Goal: Information Seeking & Learning: Learn about a topic

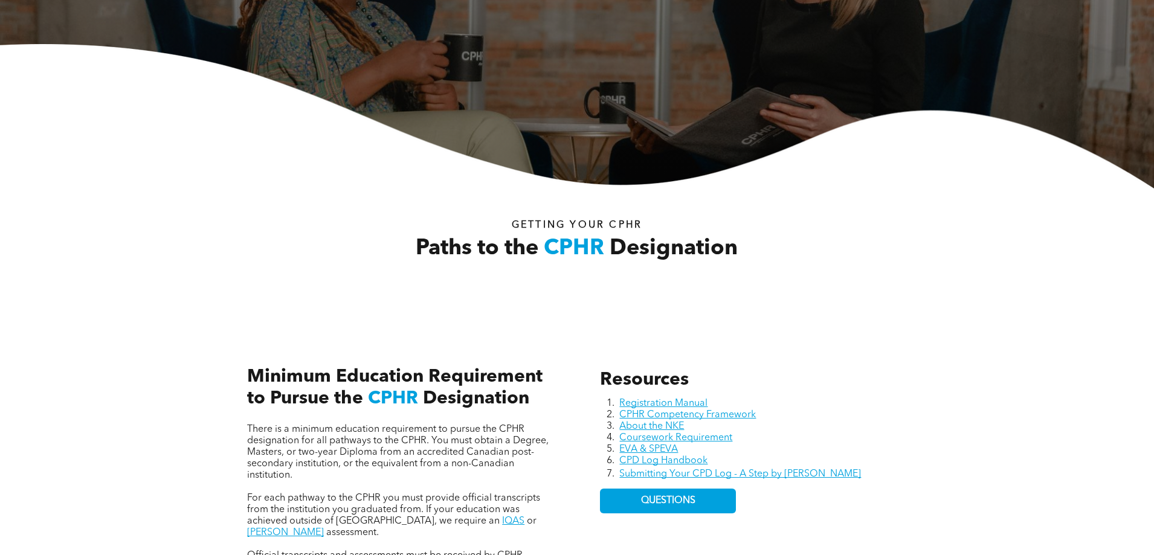
scroll to position [377, 0]
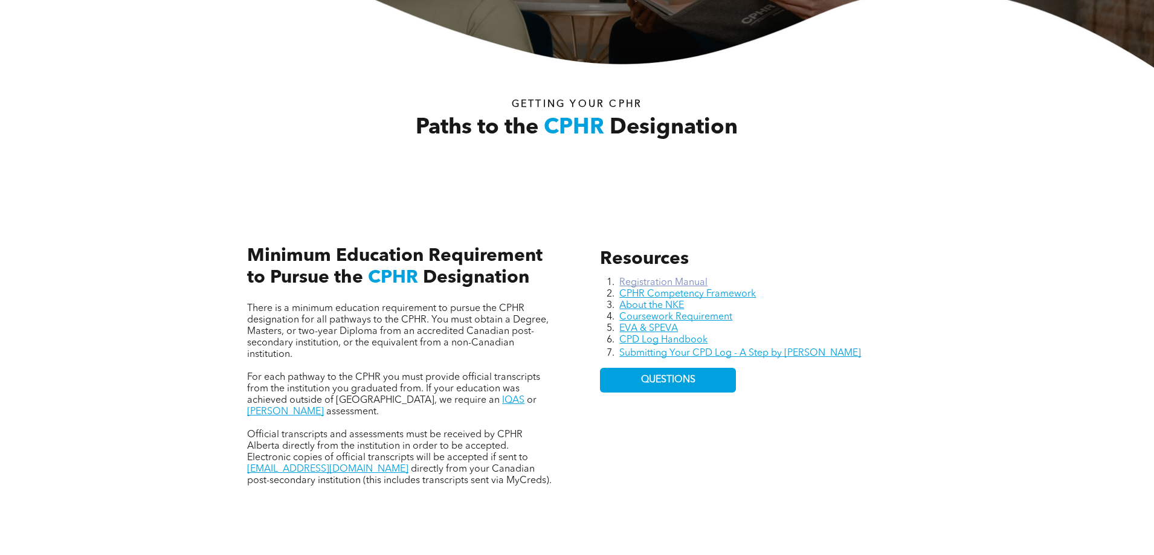
click at [686, 278] on link "Registration Manual" at bounding box center [663, 283] width 88 height 10
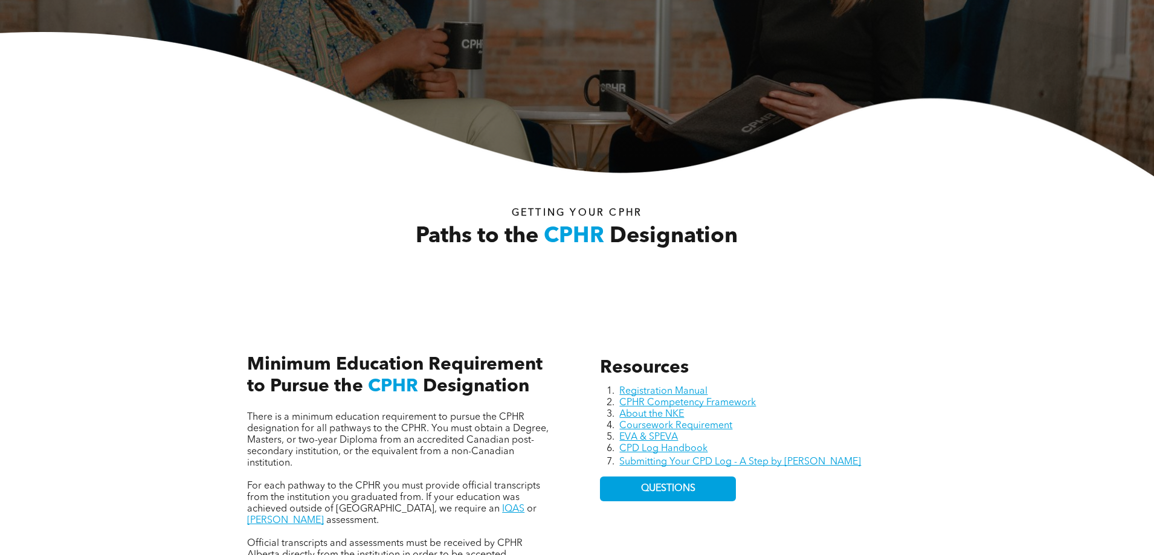
scroll to position [0, 0]
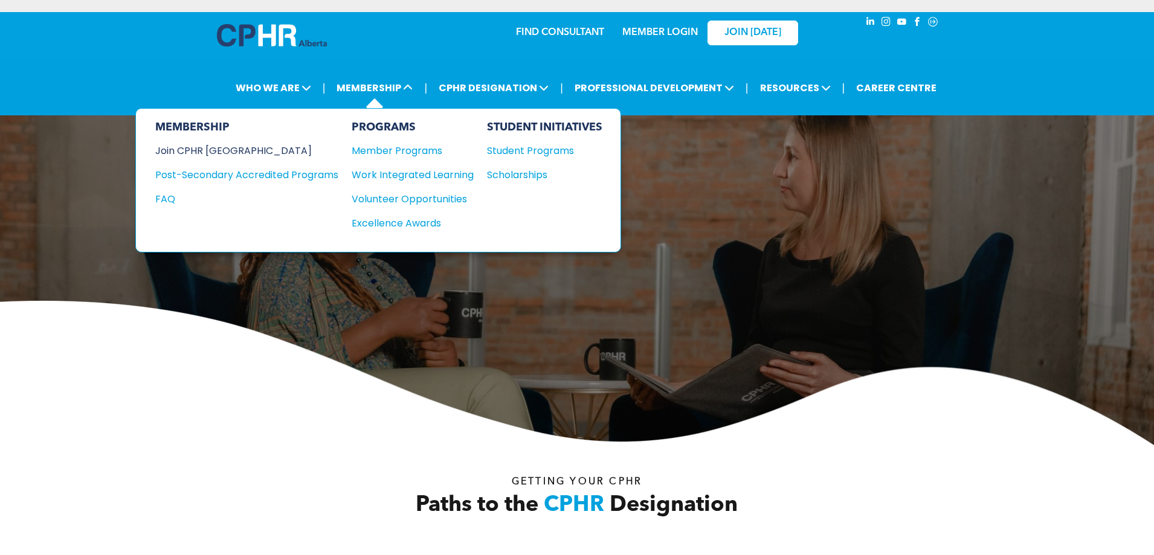
click at [208, 150] on div "Join CPHR [GEOGRAPHIC_DATA]" at bounding box center [237, 150] width 165 height 15
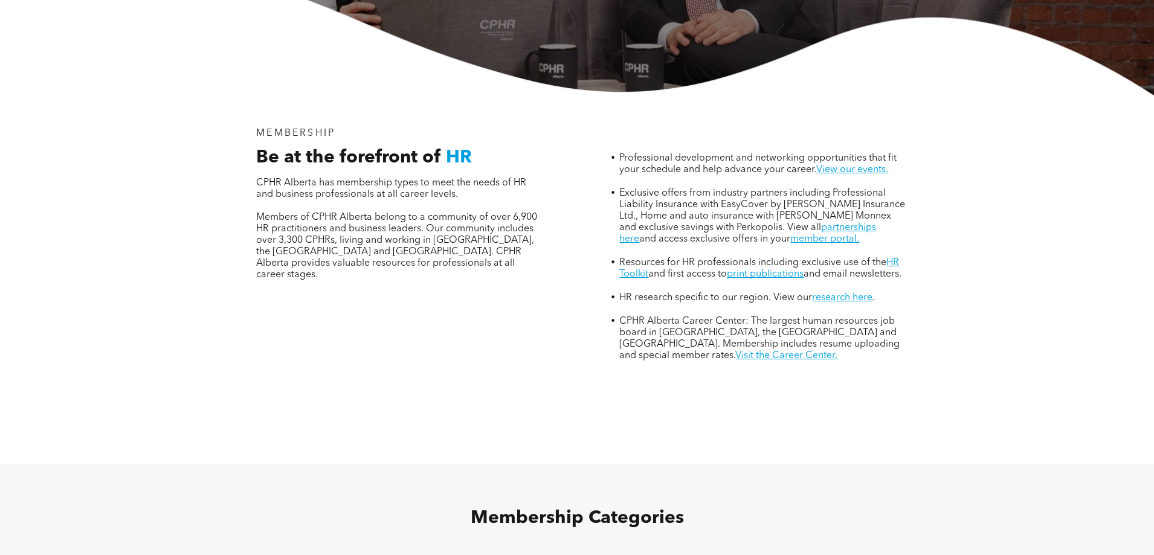
scroll to position [725, 0]
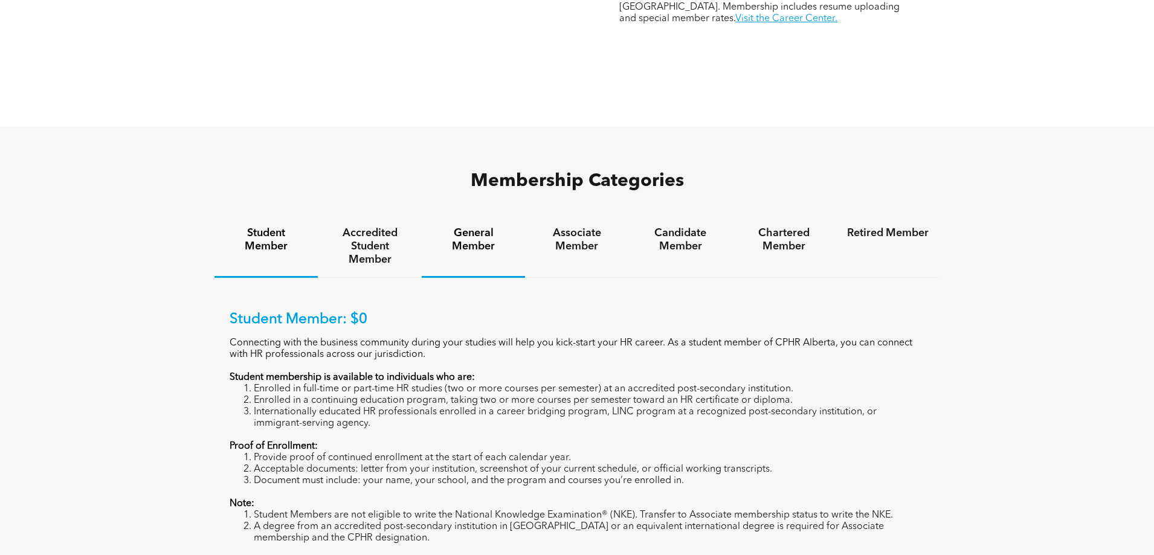
click at [471, 226] on h4 "General Member" at bounding box center [473, 239] width 82 height 27
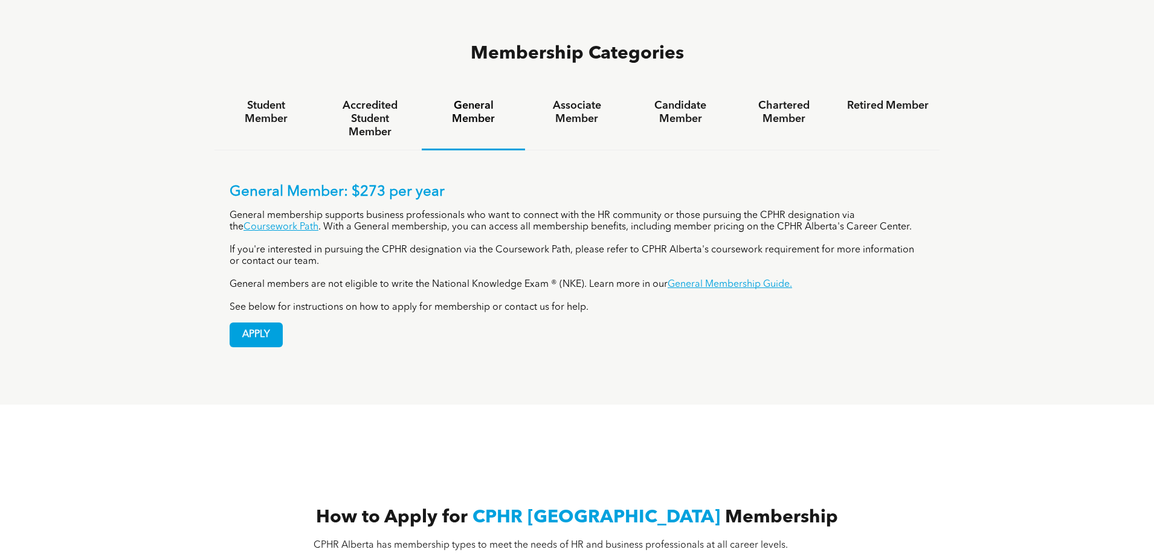
scroll to position [891, 0]
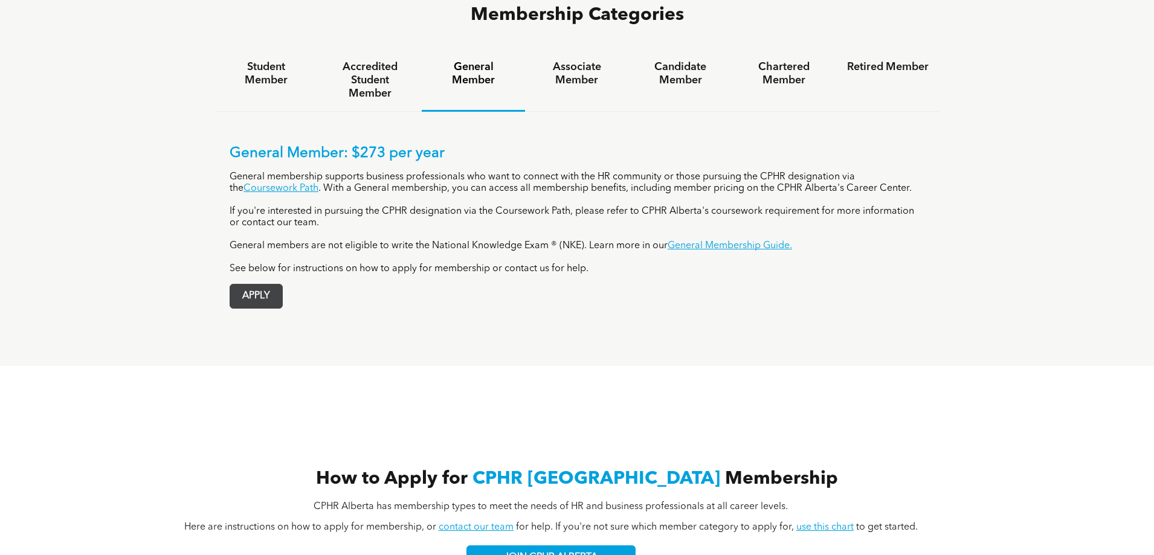
click at [265, 284] on span "APPLY" at bounding box center [256, 296] width 52 height 24
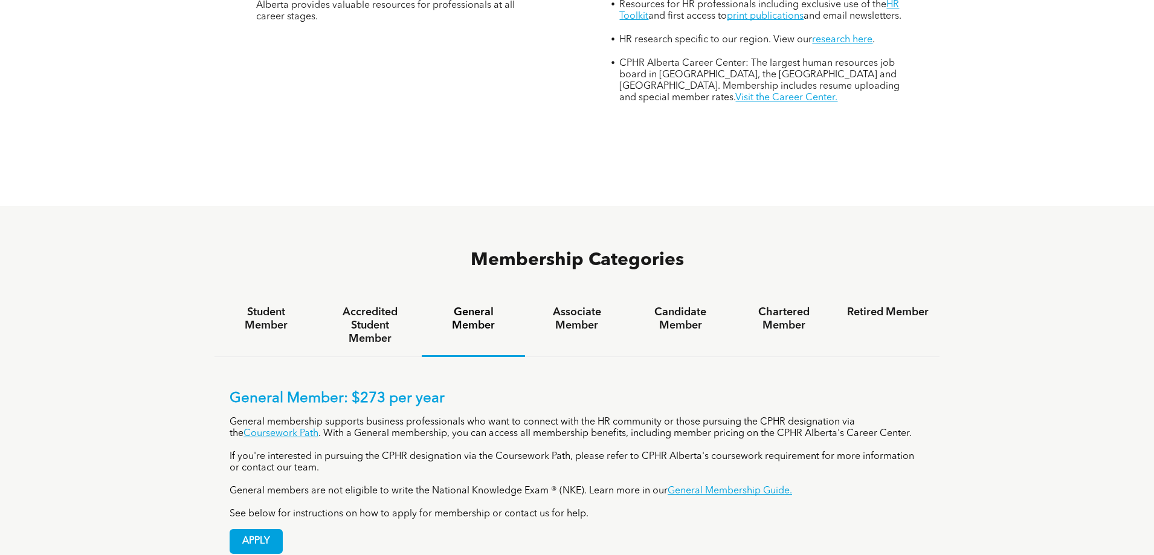
scroll to position [634, 0]
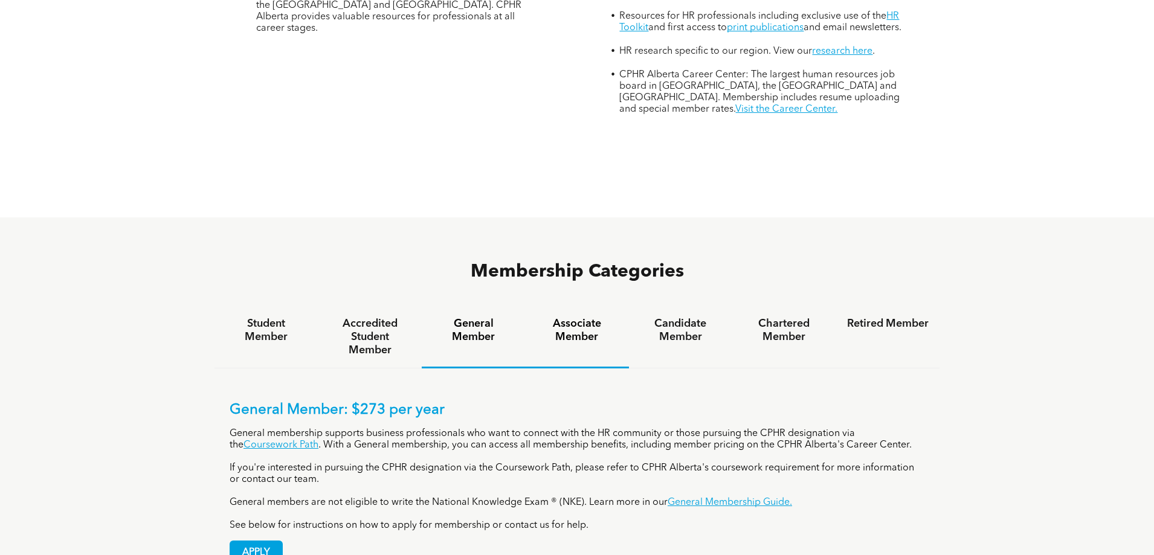
click at [585, 317] on h4 "Associate Member" at bounding box center [577, 330] width 82 height 27
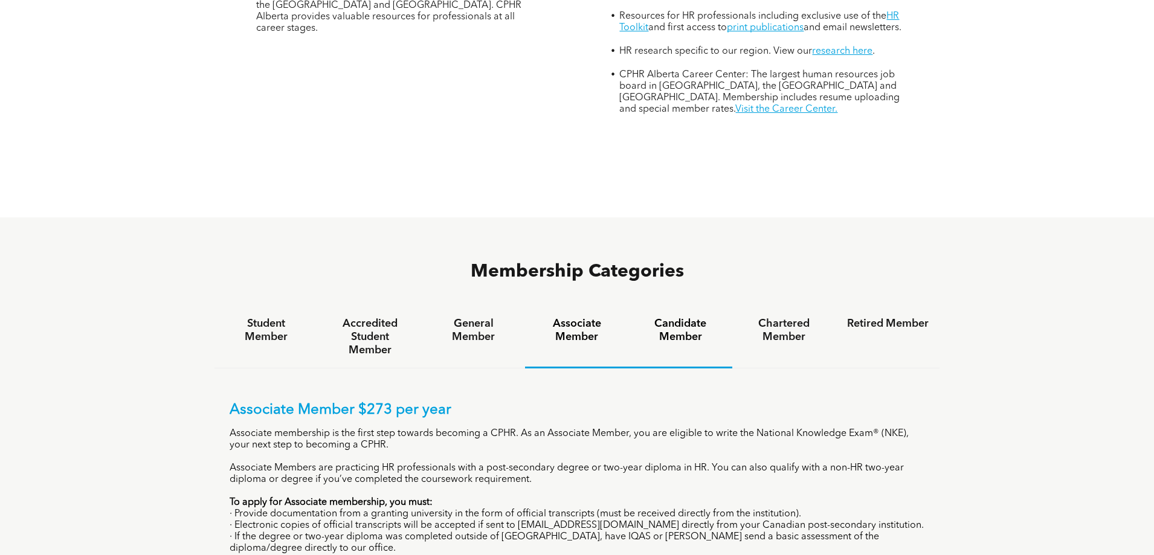
click at [683, 317] on h4 "Candidate Member" at bounding box center [681, 330] width 82 height 27
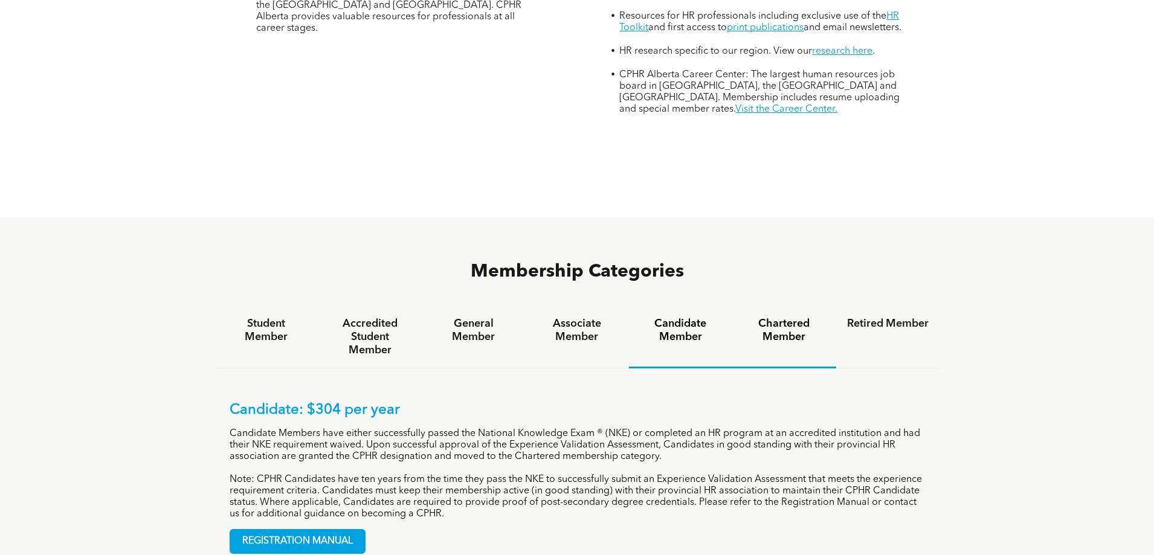
click at [778, 317] on h4 "Chartered Member" at bounding box center [784, 330] width 82 height 27
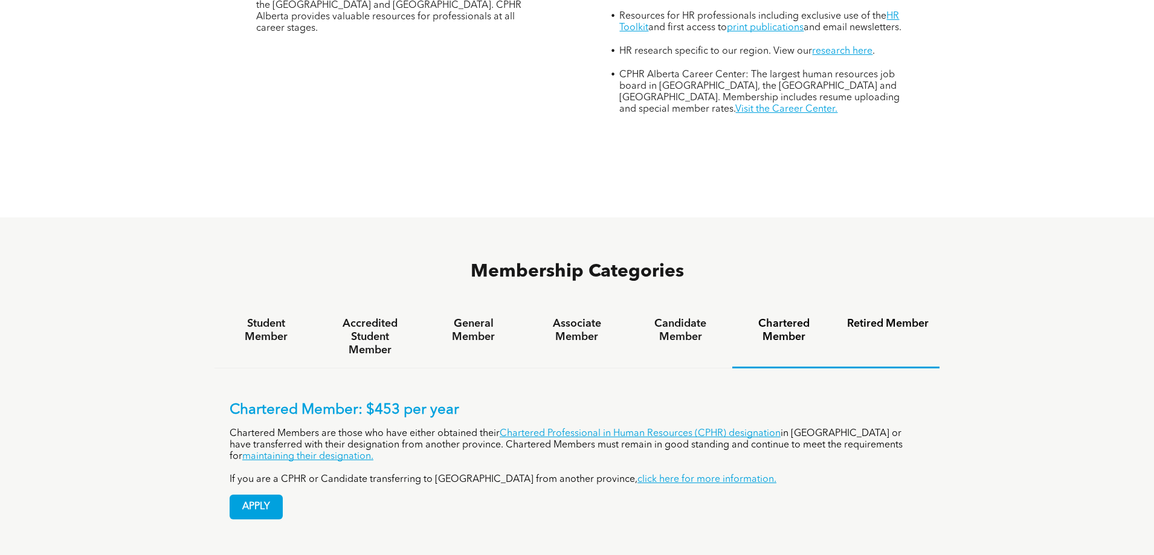
click at [892, 317] on h4 "Retired Member" at bounding box center [888, 323] width 82 height 13
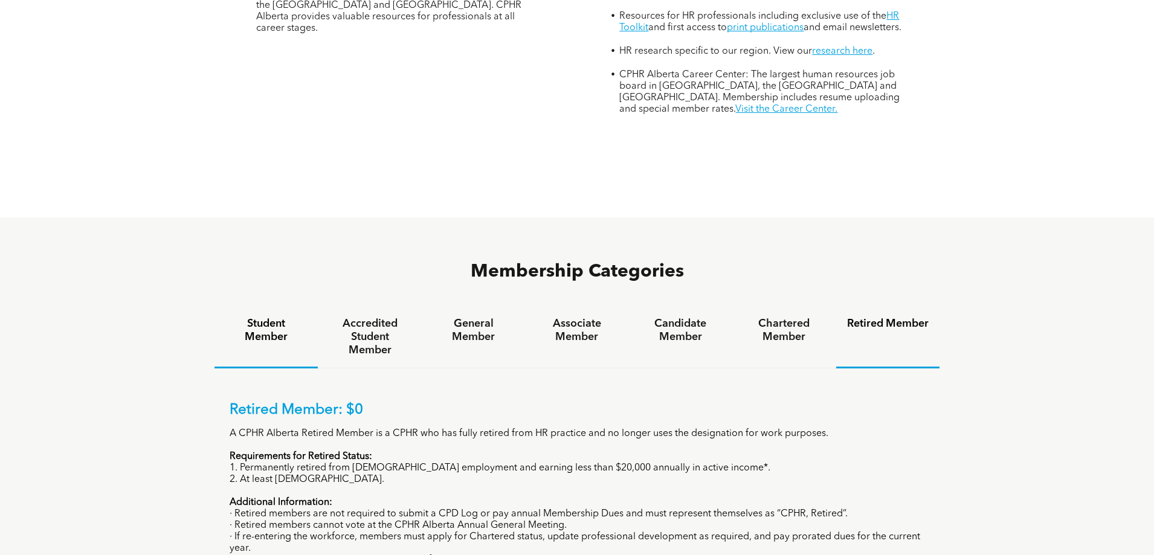
click at [277, 317] on h4 "Student Member" at bounding box center [266, 330] width 82 height 27
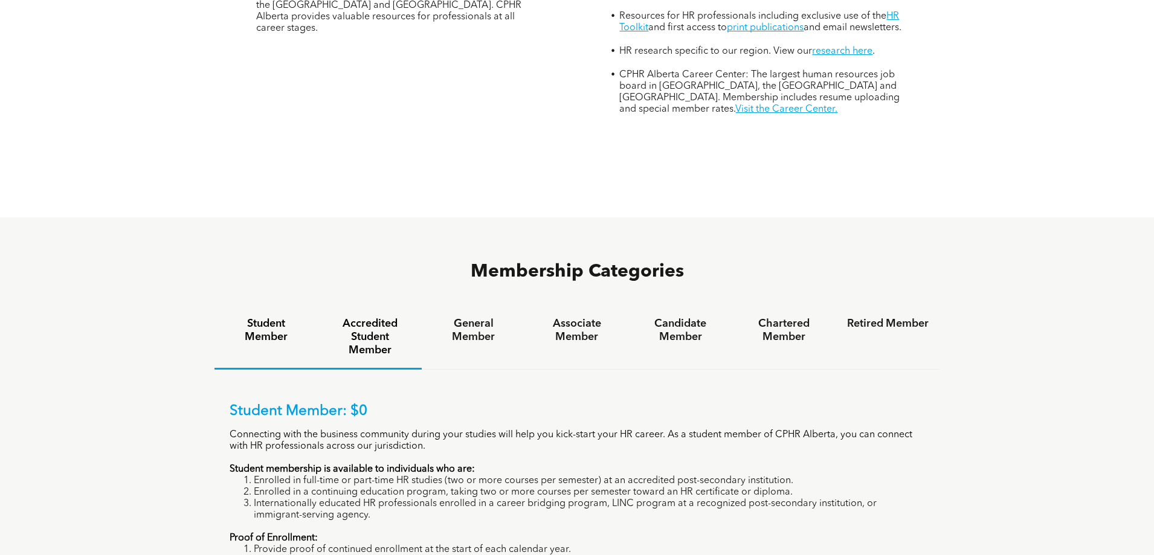
click at [345, 317] on h4 "Accredited Student Member" at bounding box center [370, 337] width 82 height 40
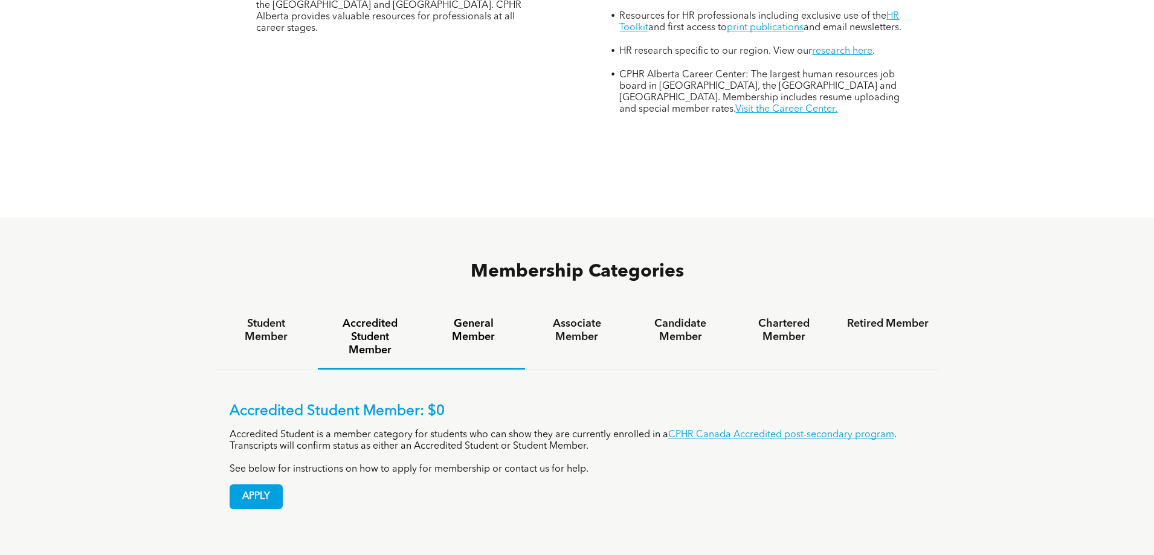
click at [503, 317] on h4 "General Member" at bounding box center [473, 330] width 82 height 27
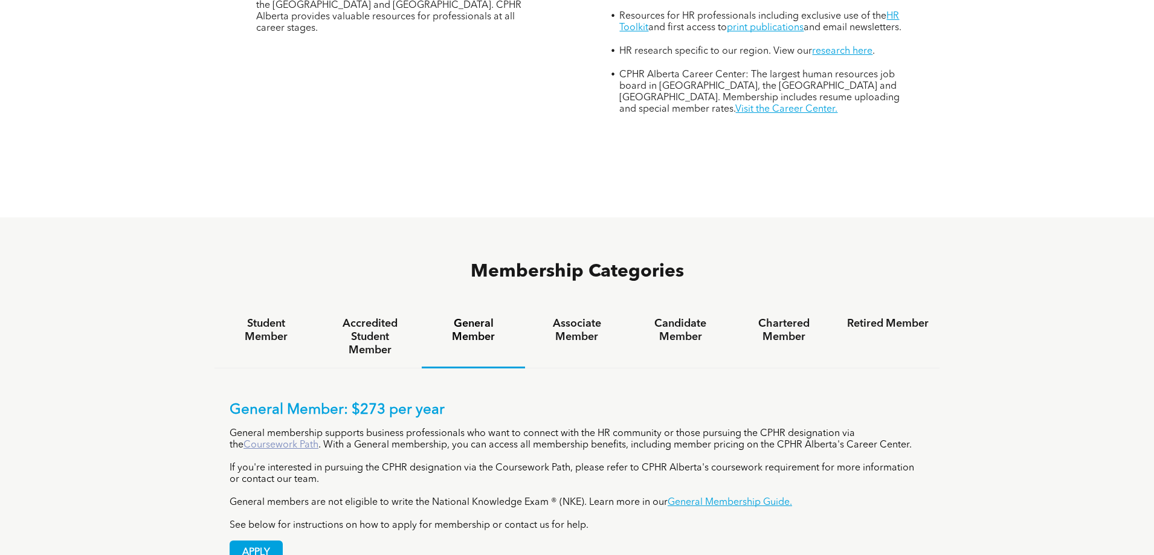
click at [260, 440] on link "Coursework Path" at bounding box center [280, 445] width 75 height 10
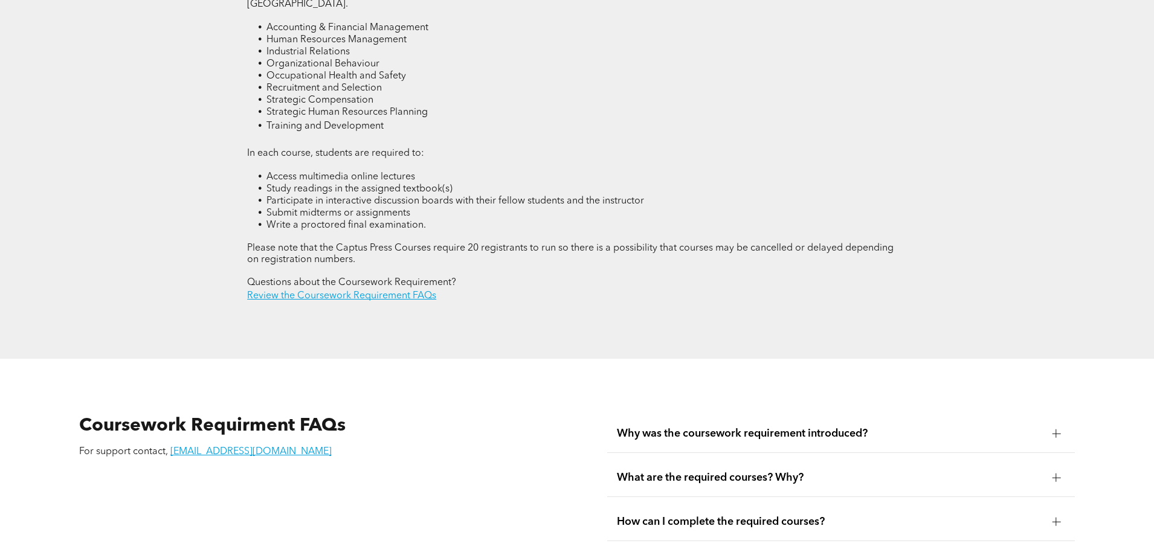
scroll to position [2084, 0]
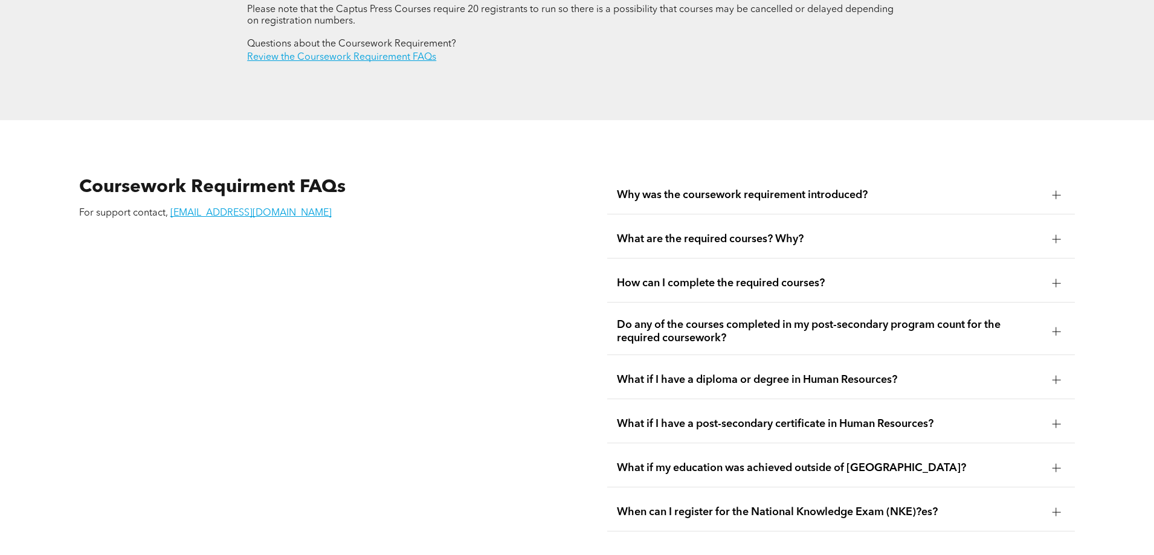
click at [782, 233] on span "What are the required courses? Why?" at bounding box center [830, 239] width 426 height 13
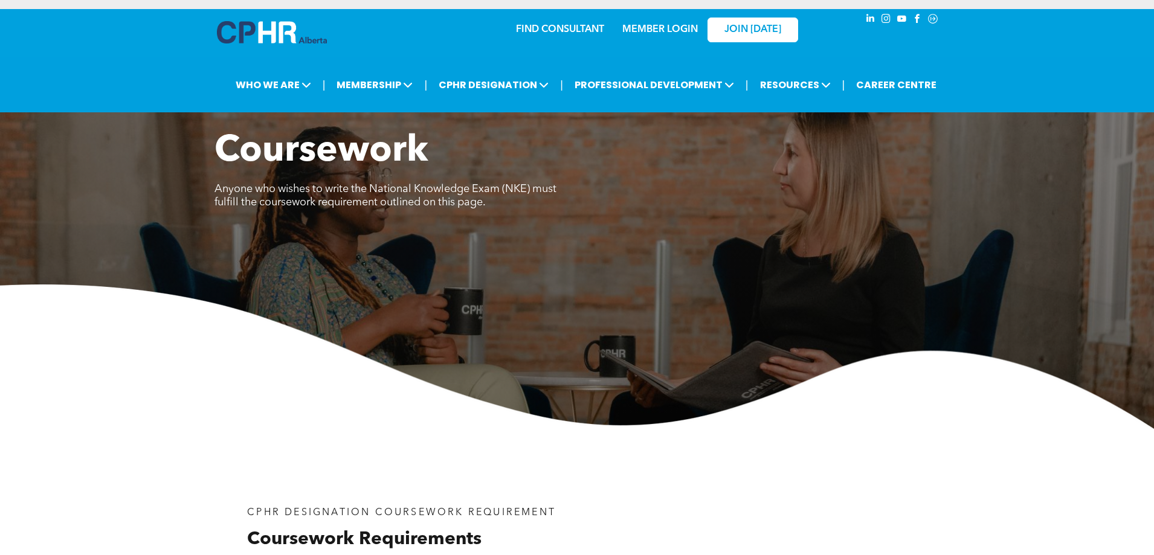
scroll to position [0, 0]
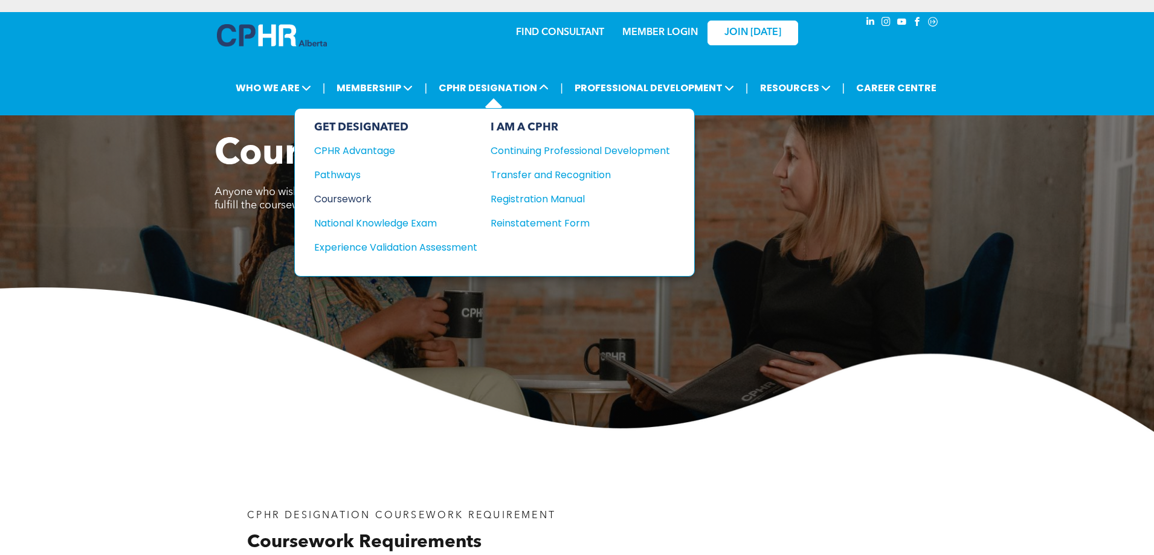
click at [356, 198] on div "Coursework" at bounding box center [387, 198] width 147 height 15
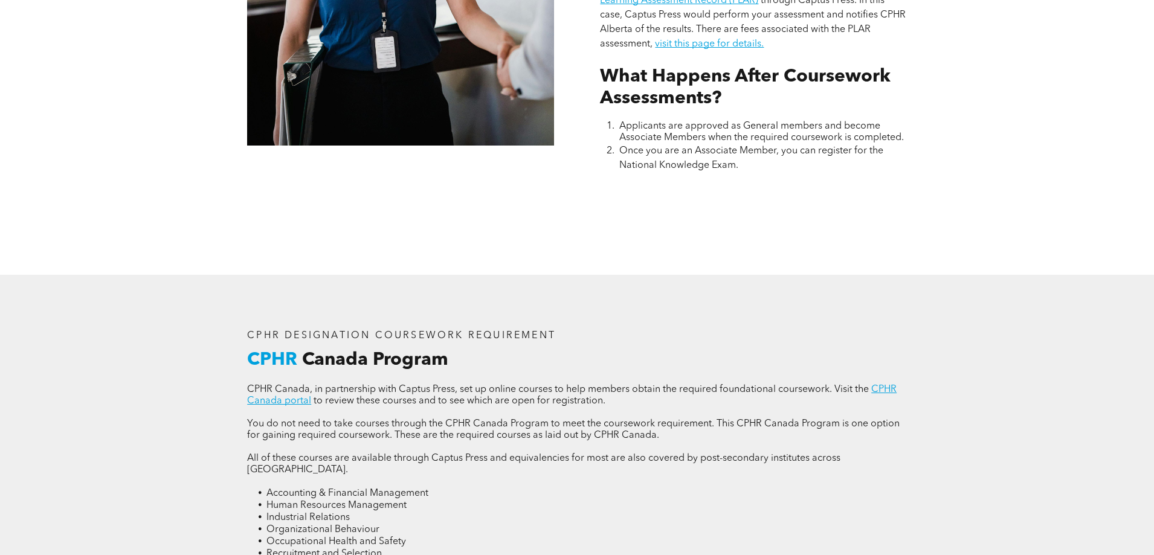
scroll to position [1450, 0]
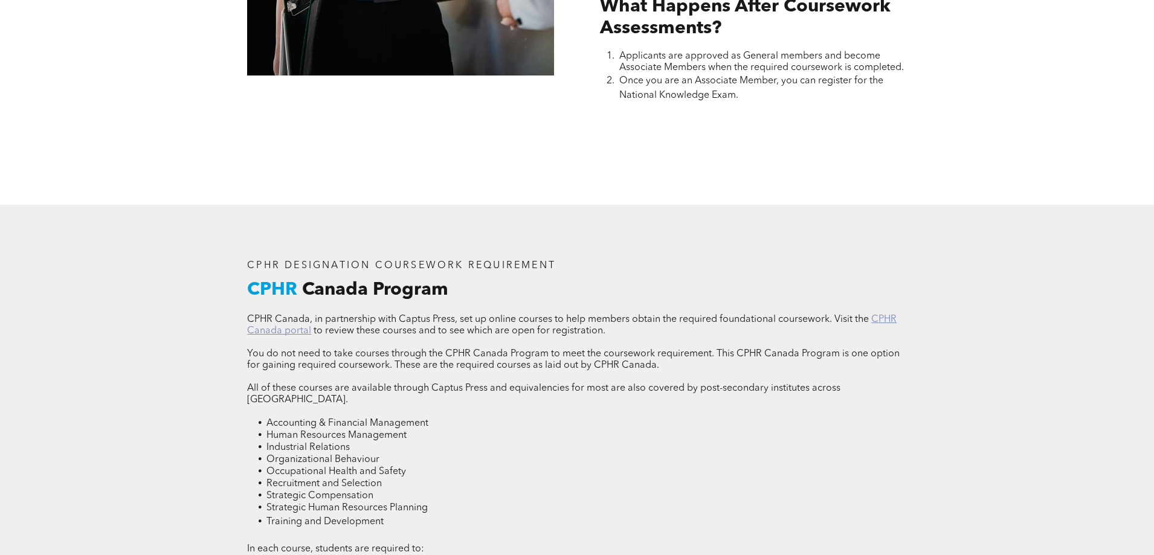
click at [882, 315] on link "CPHR Canada portal" at bounding box center [571, 325] width 649 height 21
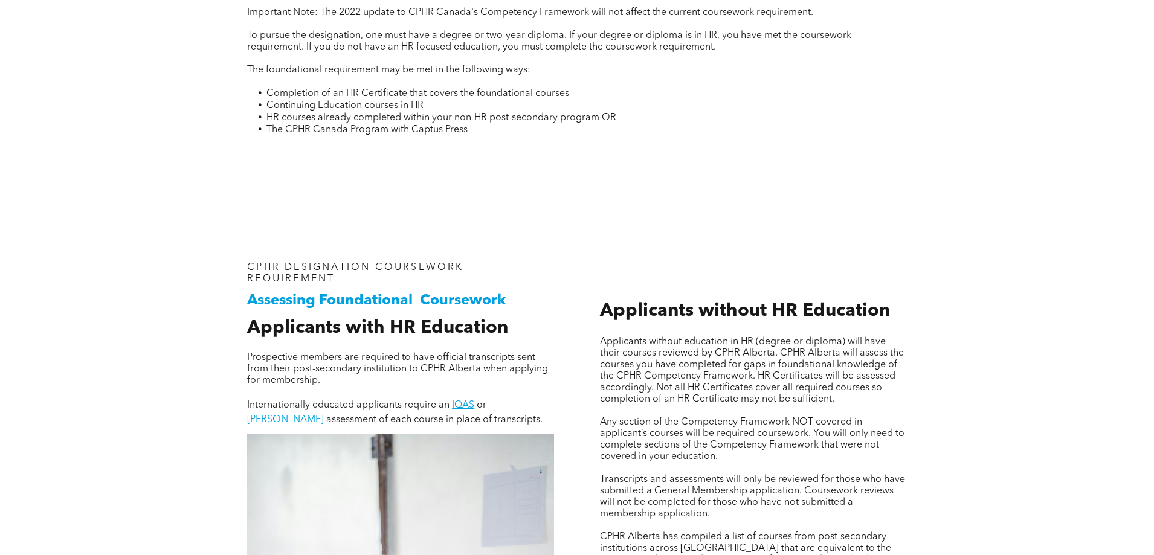
scroll to position [589, 0]
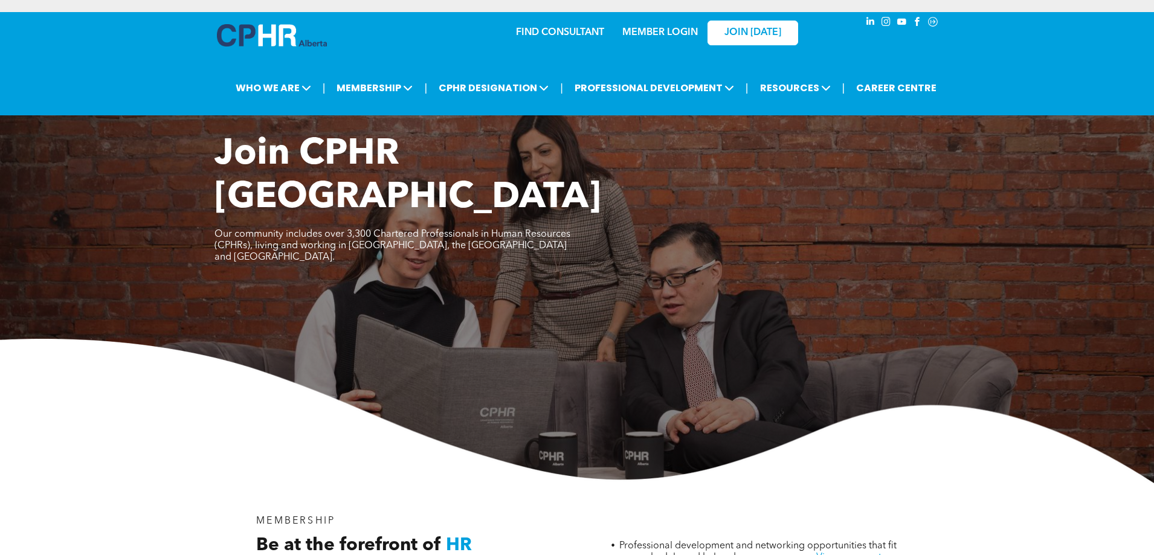
scroll to position [634, 0]
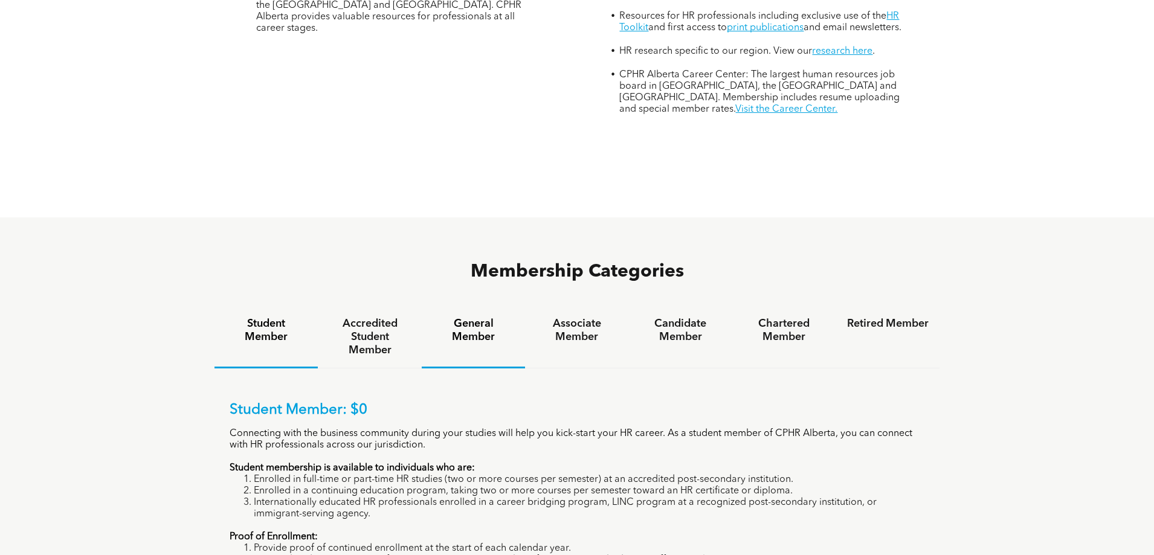
click at [474, 317] on h4 "General Member" at bounding box center [473, 330] width 82 height 27
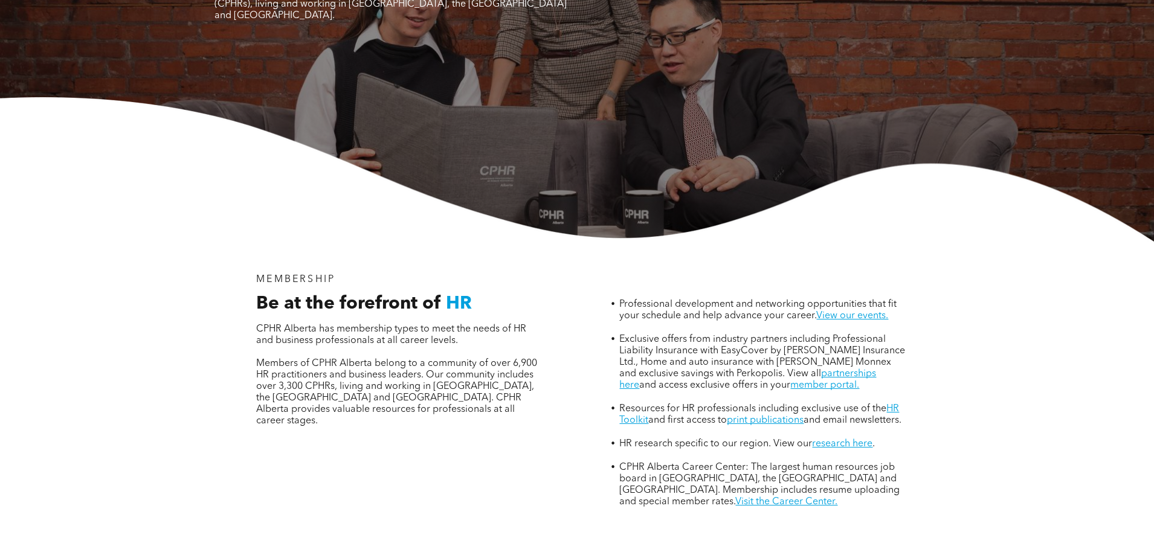
scroll to position [0, 0]
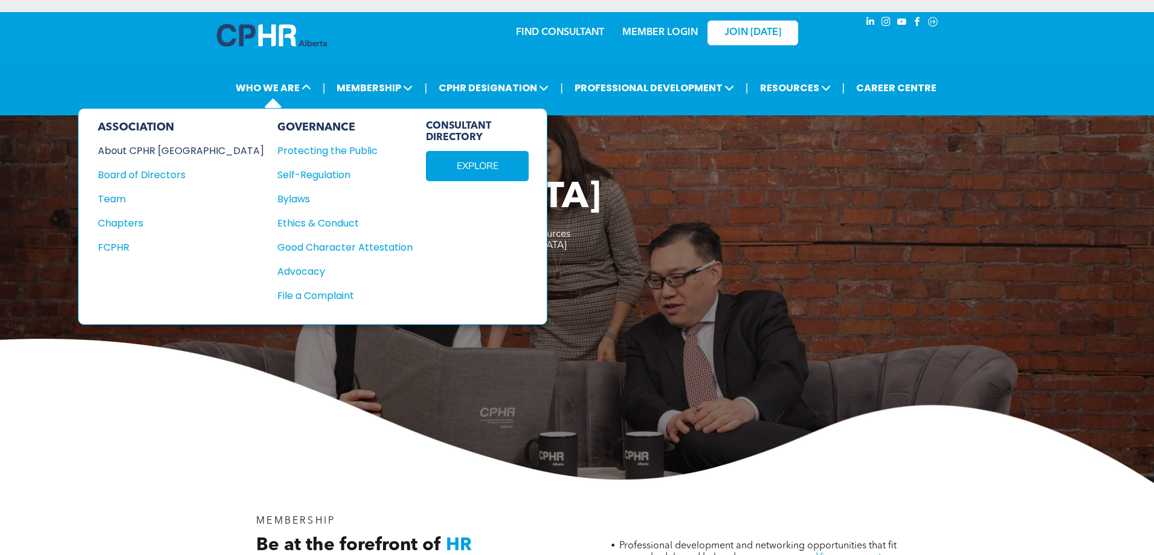
click at [153, 152] on div "About CPHR [GEOGRAPHIC_DATA]" at bounding box center [173, 150] width 150 height 15
